Goal: Information Seeking & Learning: Learn about a topic

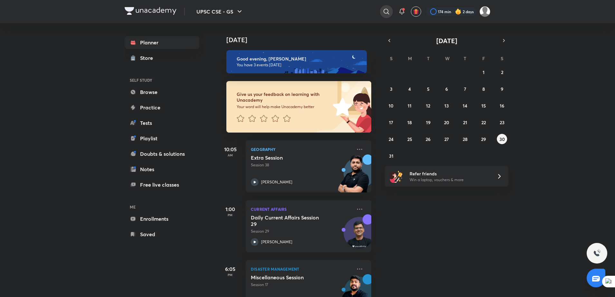
click at [385, 9] on icon at bounding box center [387, 12] width 8 height 8
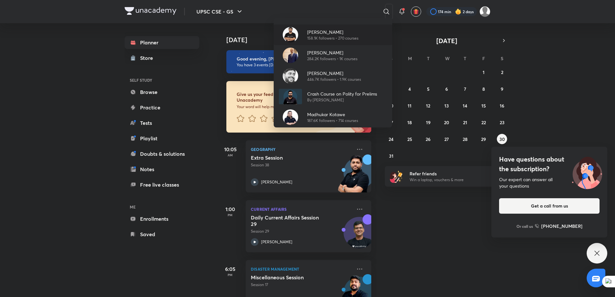
click at [329, 28] on div "[PERSON_NAME] 158.1K followers • 270 courses" at bounding box center [333, 34] width 118 height 21
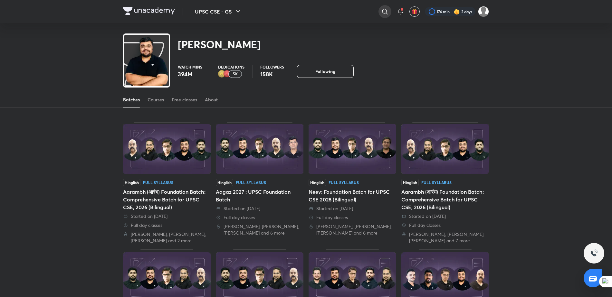
click at [381, 13] on icon at bounding box center [385, 12] width 8 height 8
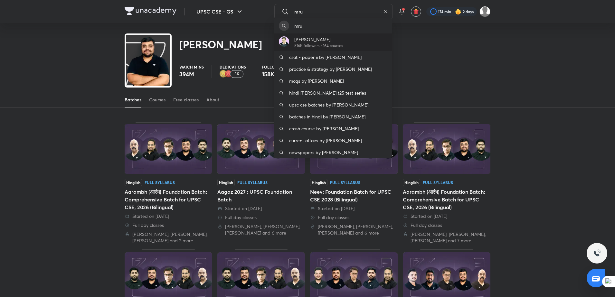
type input "mru"
click at [345, 39] on div "[PERSON_NAME] 516K followers • 164 courses" at bounding box center [333, 42] width 118 height 18
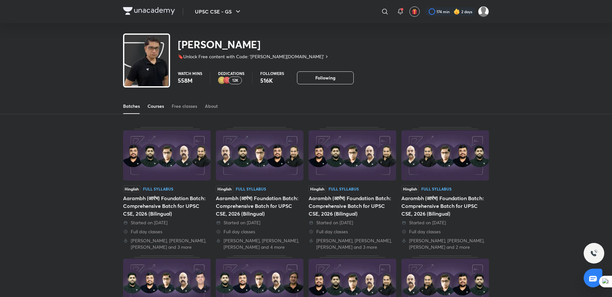
click at [154, 107] on div "Courses" at bounding box center [155, 106] width 16 height 6
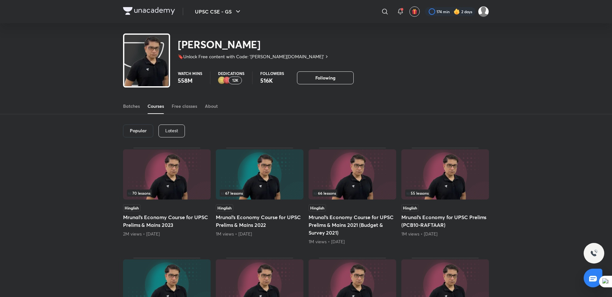
click at [166, 130] on p "Latest" at bounding box center [171, 130] width 13 height 5
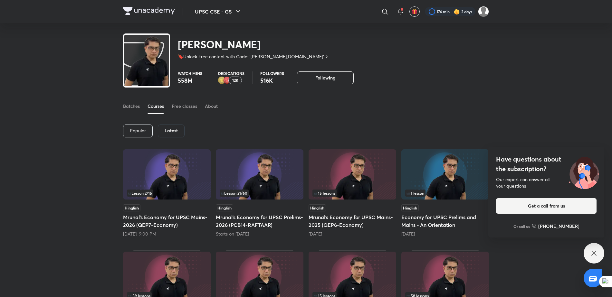
click at [169, 129] on h6 "Latest" at bounding box center [171, 130] width 13 height 5
click at [172, 164] on img at bounding box center [167, 174] width 88 height 50
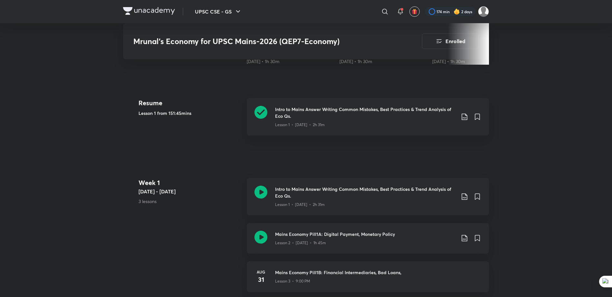
scroll to position [233, 0]
click at [357, 239] on div "Lesson 2 • [DATE] • 1h 45m" at bounding box center [365, 241] width 180 height 8
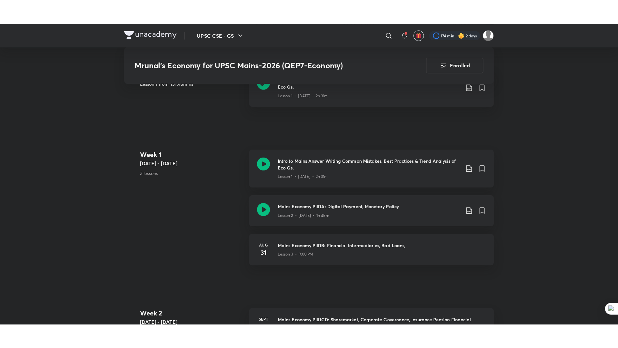
scroll to position [324, 0]
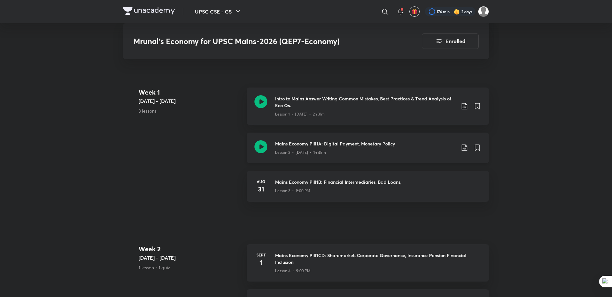
click at [334, 143] on h3 "Mains Economy Pill1A: Digital Payment, Monetary Policy" at bounding box center [365, 143] width 180 height 7
